Goal: Information Seeking & Learning: Understand process/instructions

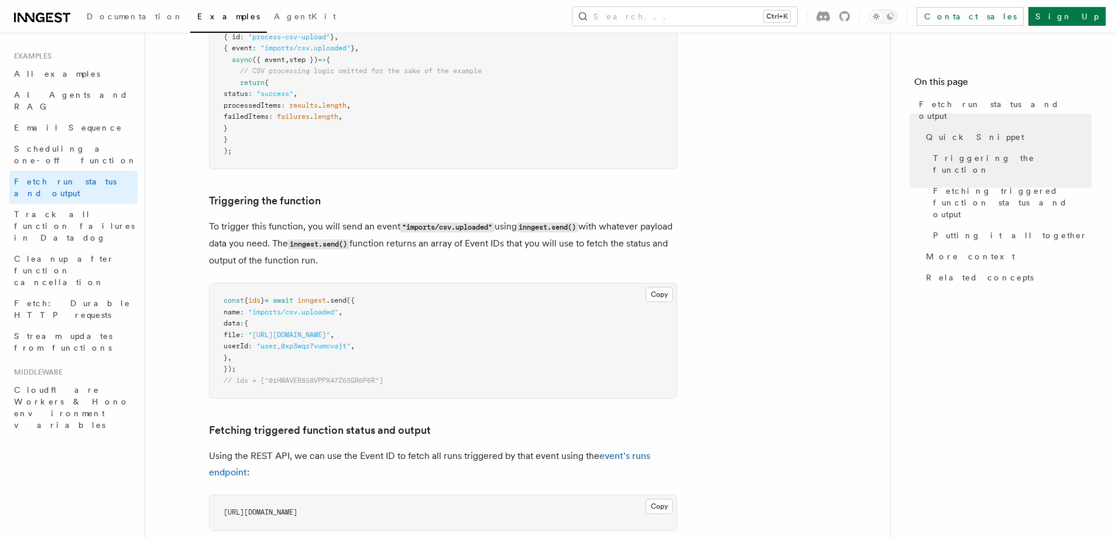
scroll to position [293, 0]
drag, startPoint x: 307, startPoint y: 242, endPoint x: 608, endPoint y: 255, distance: 301.2
click at [608, 255] on p "To trigger this function, you will send an event "imports/csv.uploaded" using i…" at bounding box center [443, 243] width 468 height 50
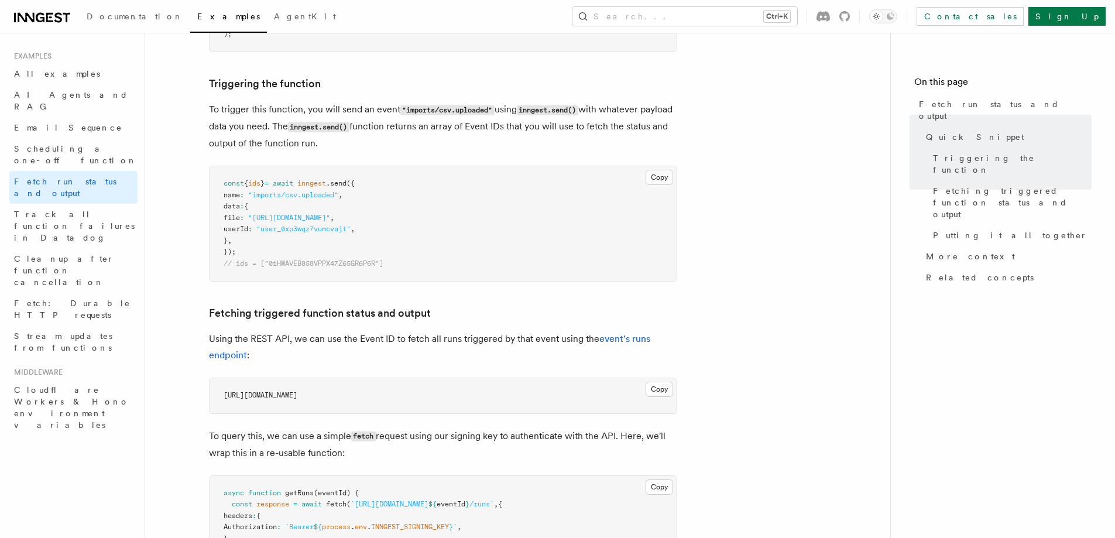
scroll to position [410, 0]
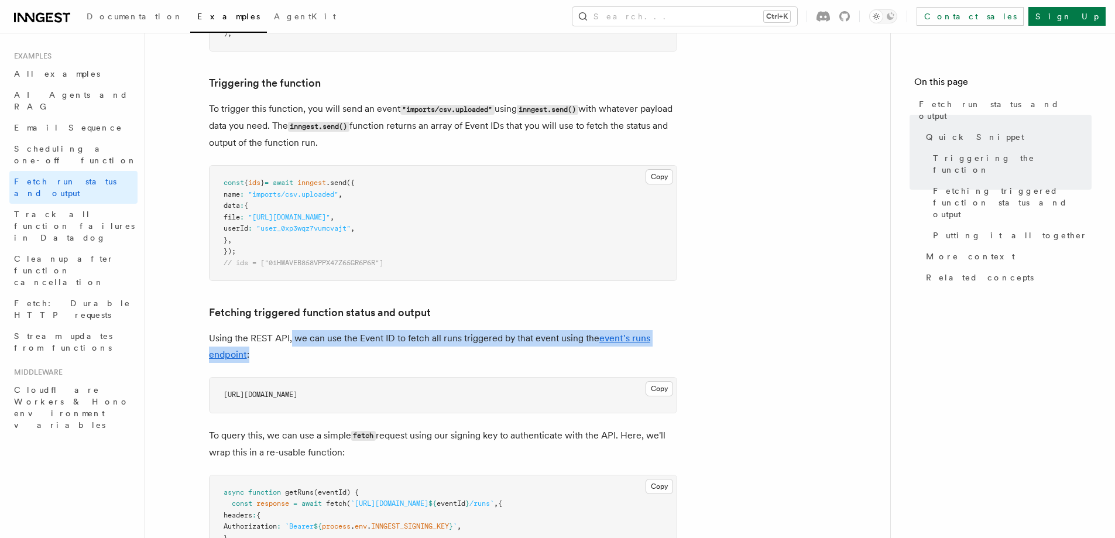
drag, startPoint x: 290, startPoint y: 336, endPoint x: 628, endPoint y: 352, distance: 337.6
click at [628, 352] on p "Using the REST API, we can use the Event ID to fetch all runs triggered by that…" at bounding box center [443, 346] width 468 height 33
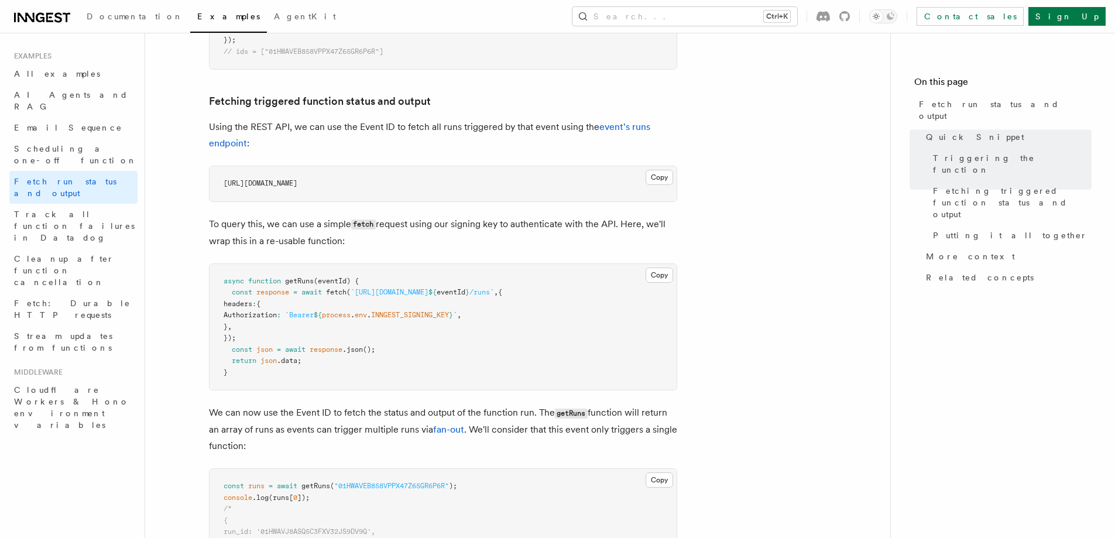
scroll to position [644, 0]
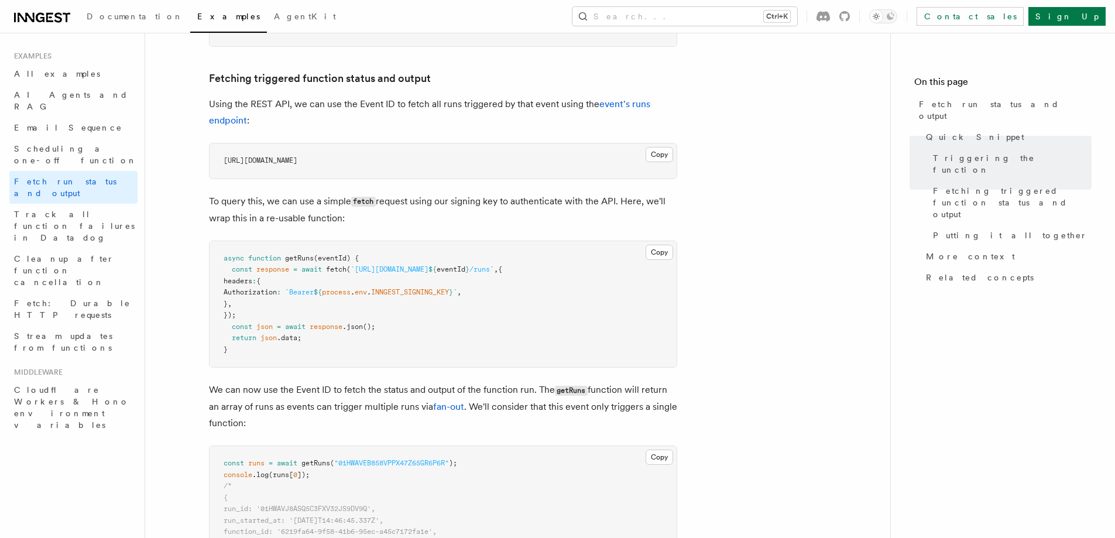
drag, startPoint x: 264, startPoint y: 205, endPoint x: 366, endPoint y: 225, distance: 103.7
click at [363, 220] on p "To query this, we can use a simple fetch request using our signing key to authe…" at bounding box center [443, 209] width 468 height 33
click at [366, 225] on p "To query this, we can use a simple fetch request using our signing key to authe…" at bounding box center [443, 209] width 468 height 33
click at [622, 102] on link "event's runs endpoint" at bounding box center [429, 112] width 441 height 28
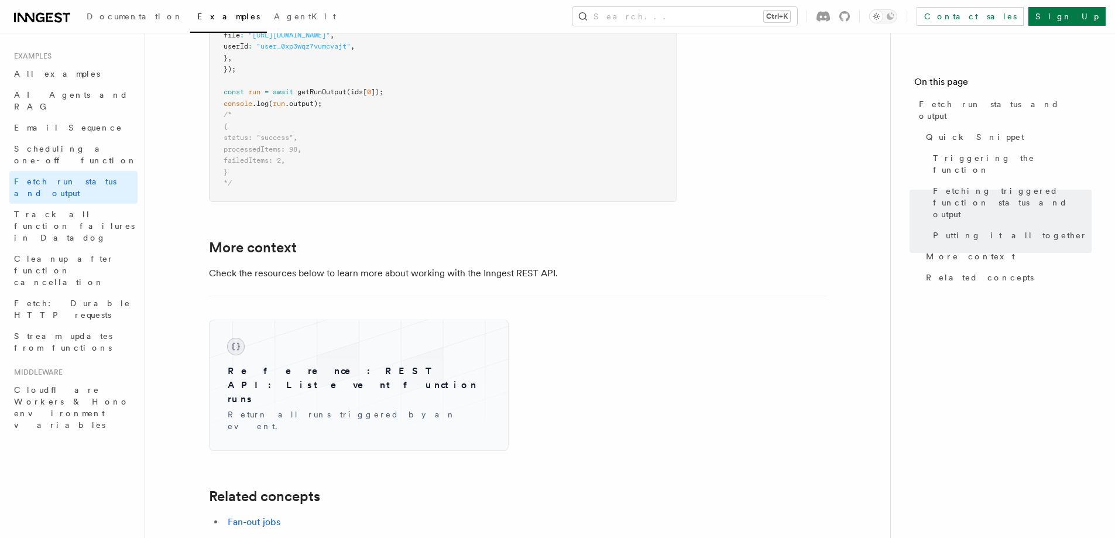
scroll to position [1522, 0]
